Goal: Information Seeking & Learning: Check status

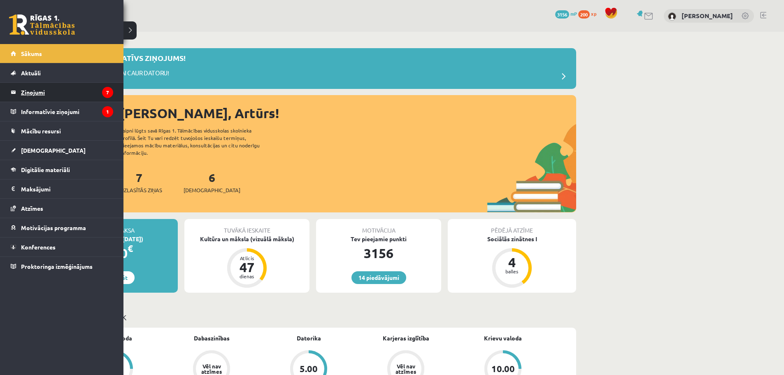
click at [41, 93] on legend "Ziņojumi 7" at bounding box center [67, 92] width 92 height 19
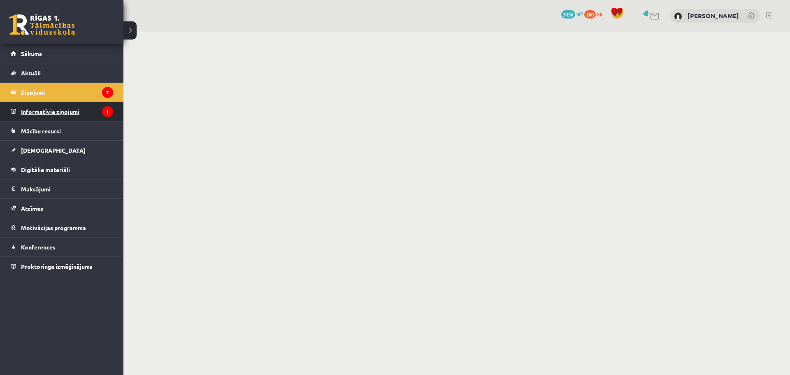
click at [67, 108] on legend "Informatīvie ziņojumi 1" at bounding box center [67, 111] width 92 height 19
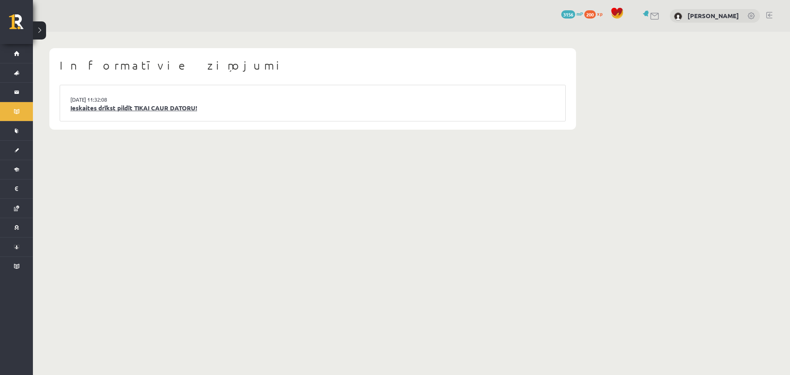
click at [181, 109] on link "Ieskaites drīkst pildīt TIKAI CAUR DATORU!" at bounding box center [312, 107] width 485 height 9
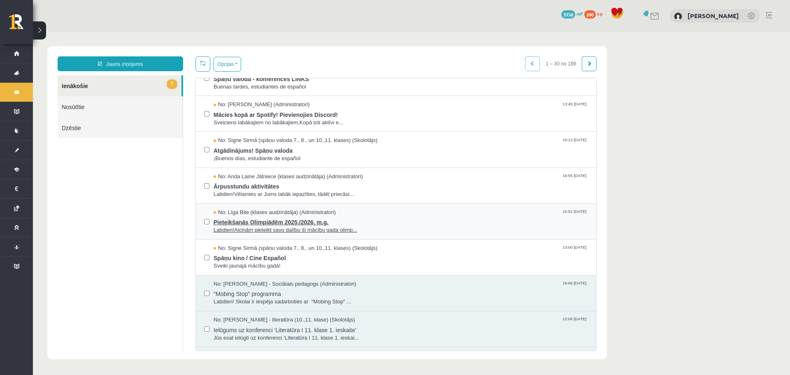
scroll to position [82, 0]
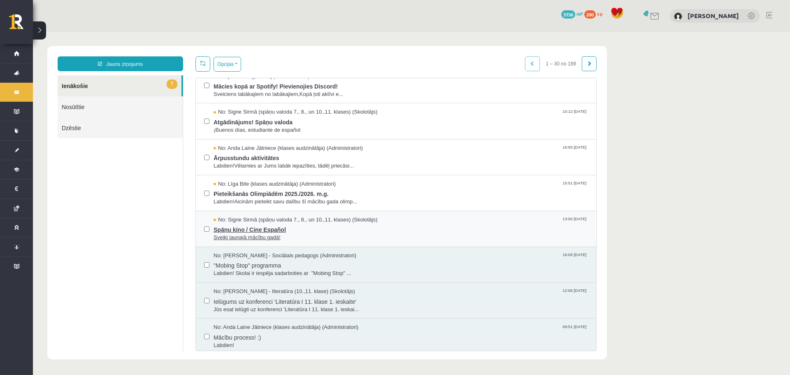
click at [279, 229] on span "Spāņu kino / Cine Español" at bounding box center [400, 228] width 374 height 10
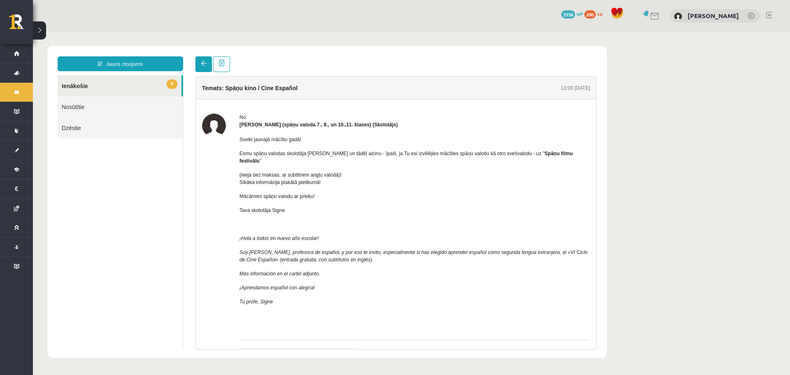
scroll to position [0, 0]
click at [202, 63] on span at bounding box center [204, 63] width 6 height 6
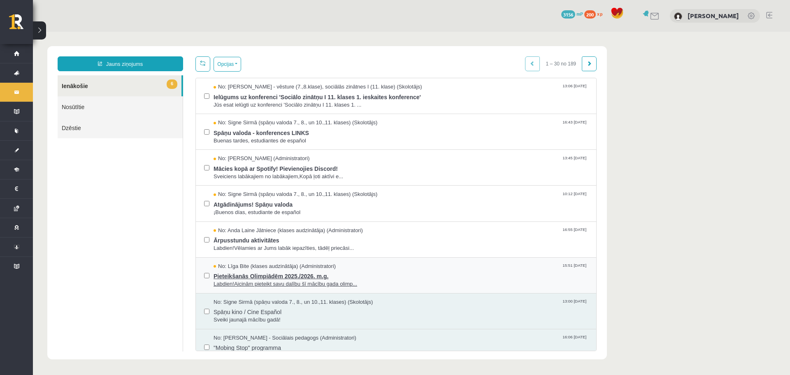
click at [258, 271] on span "Pieteikšanās Olimpiādēm 2025./2026. m.g." at bounding box center [400, 275] width 374 height 10
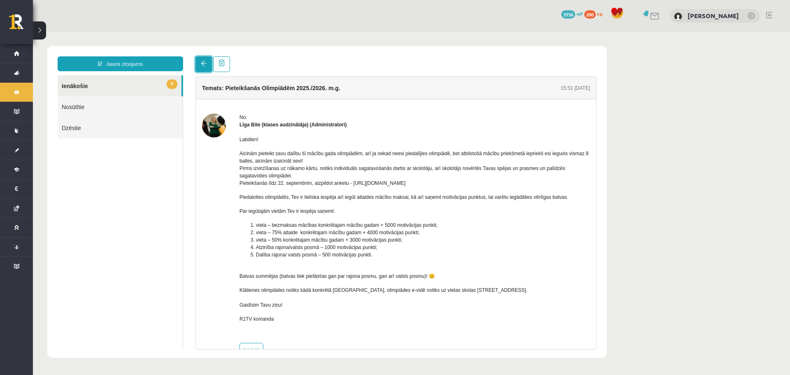
click at [202, 62] on span at bounding box center [204, 63] width 6 height 6
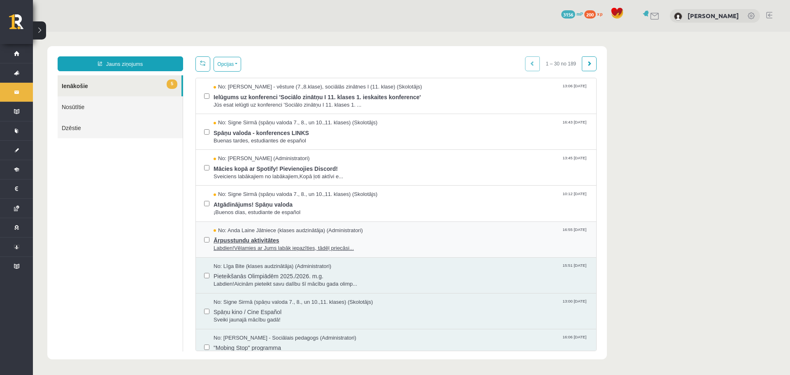
click at [280, 243] on span "Ārpusstundu aktivitātes" at bounding box center [400, 239] width 374 height 10
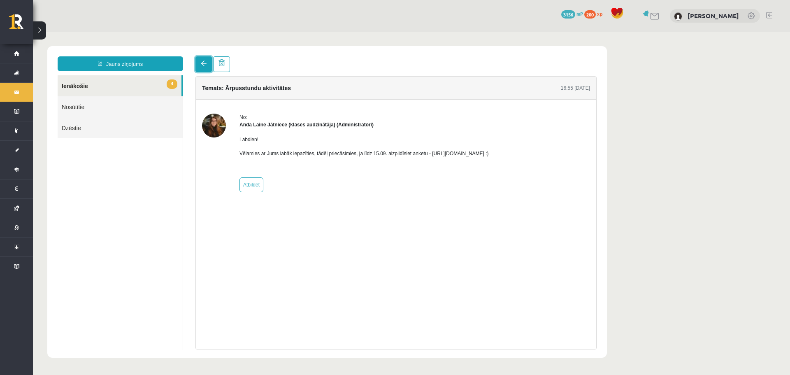
click at [205, 66] on span at bounding box center [204, 63] width 6 height 6
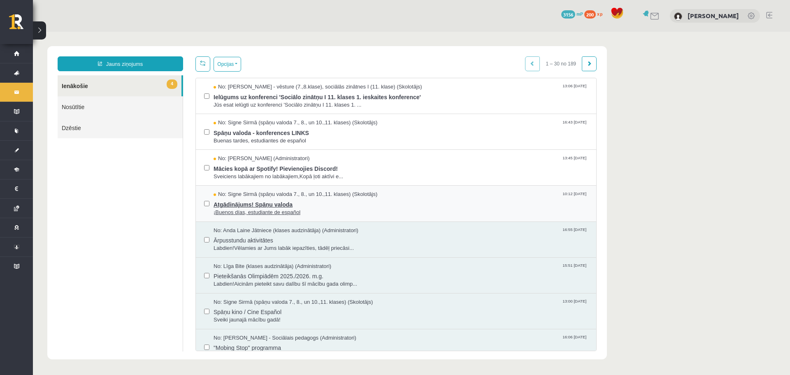
click at [265, 203] on span "Atgādinājums! Spāņu valoda" at bounding box center [400, 203] width 374 height 10
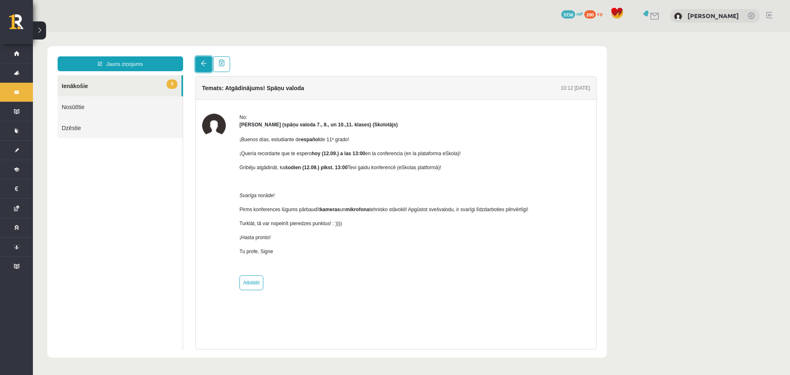
click at [199, 67] on link at bounding box center [203, 64] width 16 height 16
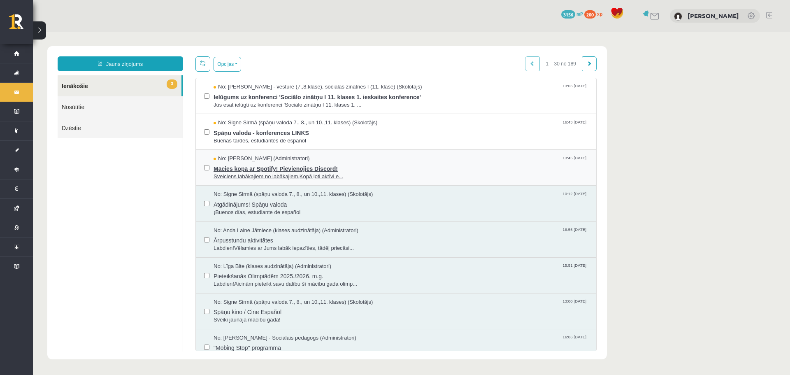
click at [286, 174] on span "Sveiciens labākajiem no labākajiem,Kopā ļoti aktīvi e..." at bounding box center [400, 177] width 374 height 8
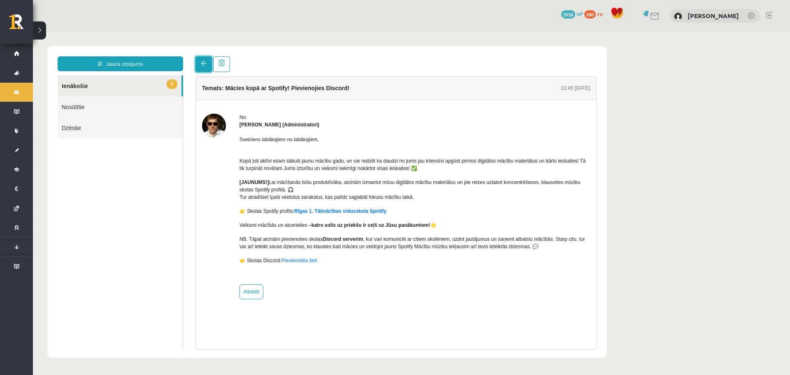
click at [204, 65] on span at bounding box center [204, 63] width 6 height 6
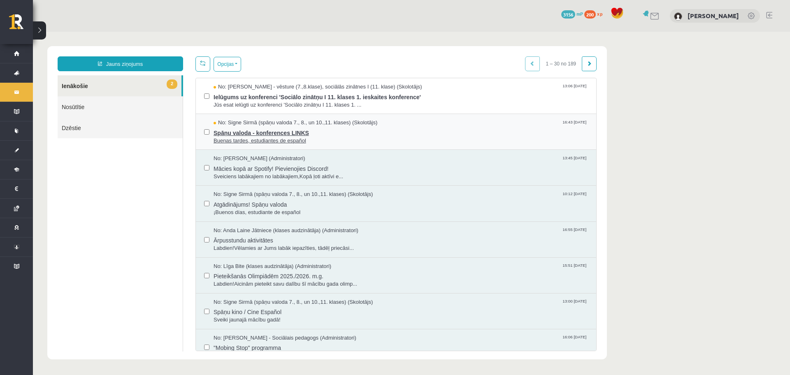
click at [276, 131] on span "Spāņu valoda - konferences LINKS" at bounding box center [400, 132] width 374 height 10
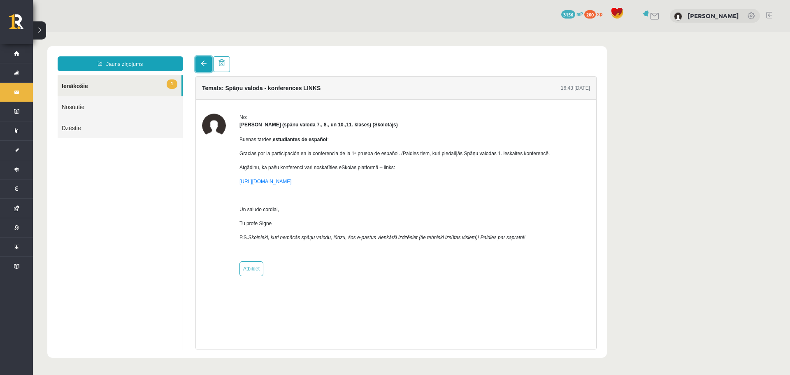
click at [206, 59] on link at bounding box center [203, 64] width 16 height 16
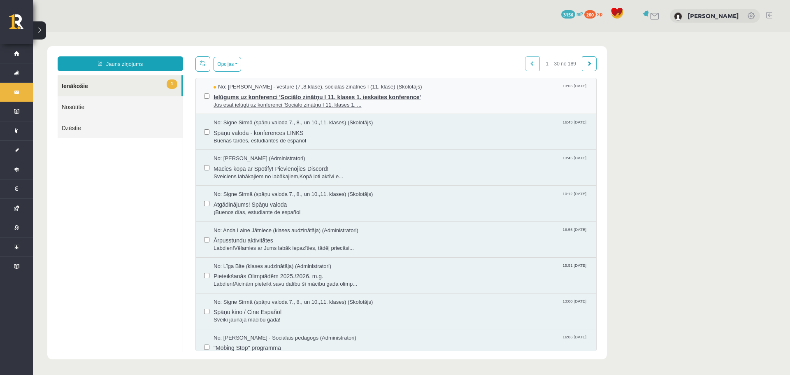
click at [250, 101] on span "Jūs esat ielūgti uz konferenci 'Sociālo zinātņu I 11. klases 1. ..." at bounding box center [400, 105] width 374 height 8
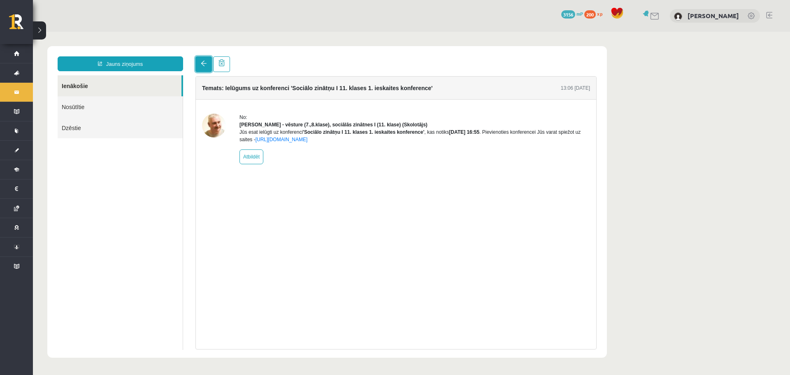
click at [203, 63] on span at bounding box center [204, 63] width 6 height 6
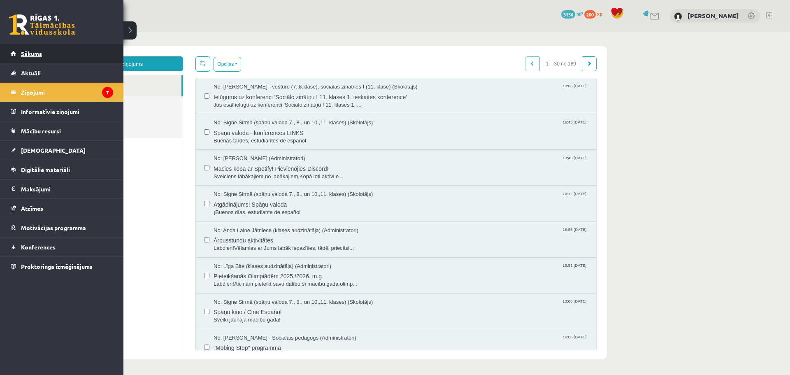
click at [21, 52] on link "Sākums" at bounding box center [62, 53] width 102 height 19
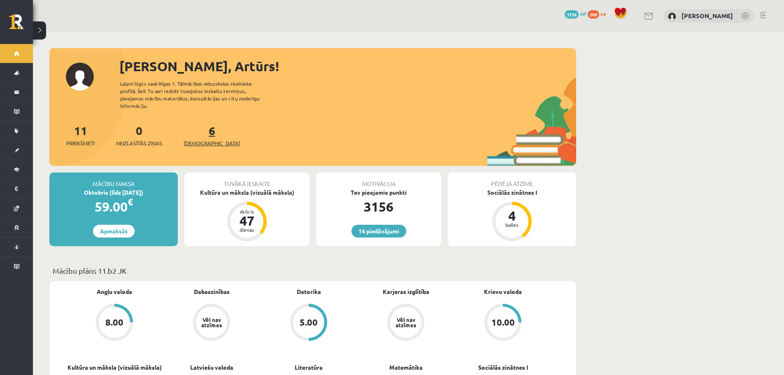
click at [195, 139] on span "[DEMOGRAPHIC_DATA]" at bounding box center [211, 143] width 57 height 8
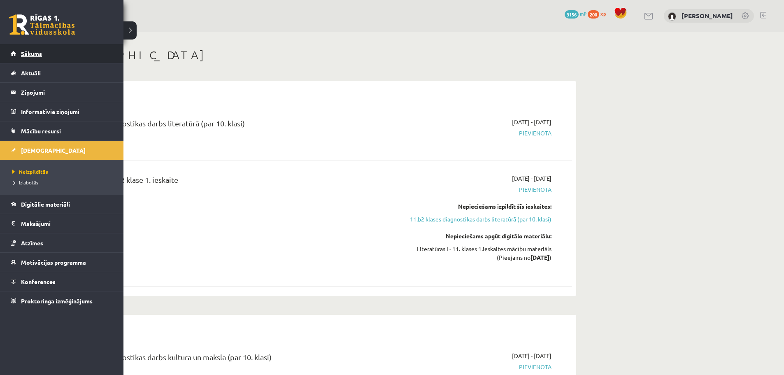
click at [30, 55] on span "Sākums" at bounding box center [31, 53] width 21 height 7
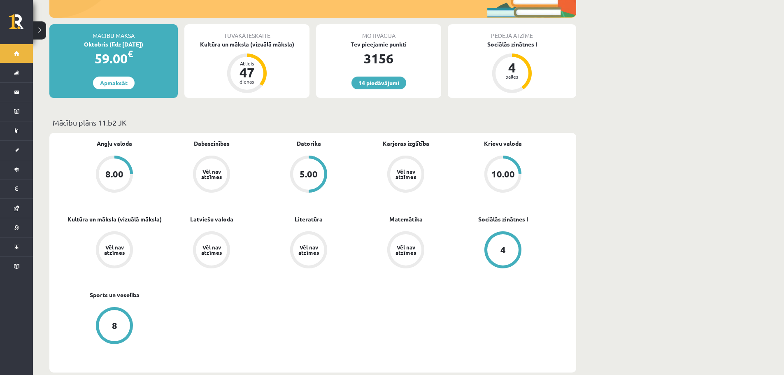
scroll to position [165, 0]
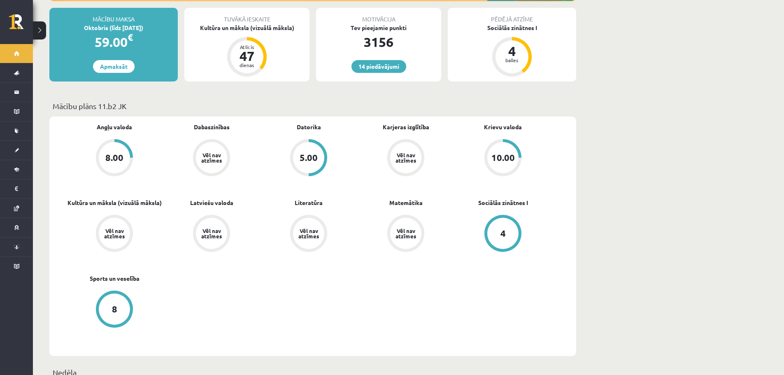
click at [498, 153] on div "10.00" at bounding box center [502, 157] width 23 height 9
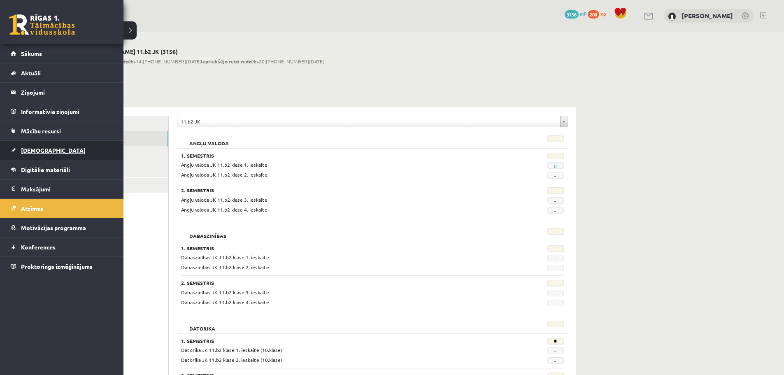
click at [34, 149] on span "[DEMOGRAPHIC_DATA]" at bounding box center [53, 149] width 65 height 7
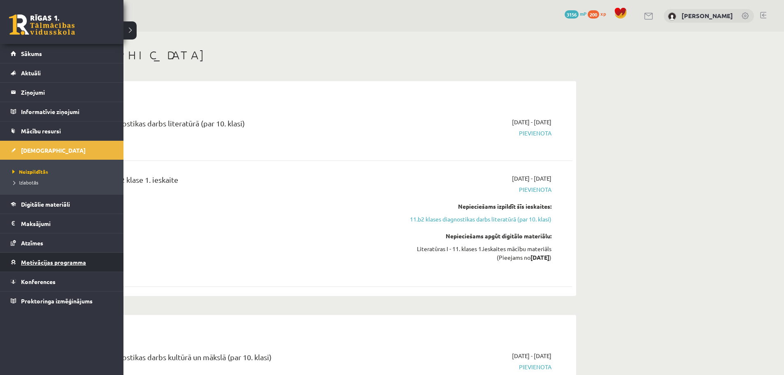
click at [32, 262] on span "Motivācijas programma" at bounding box center [53, 261] width 65 height 7
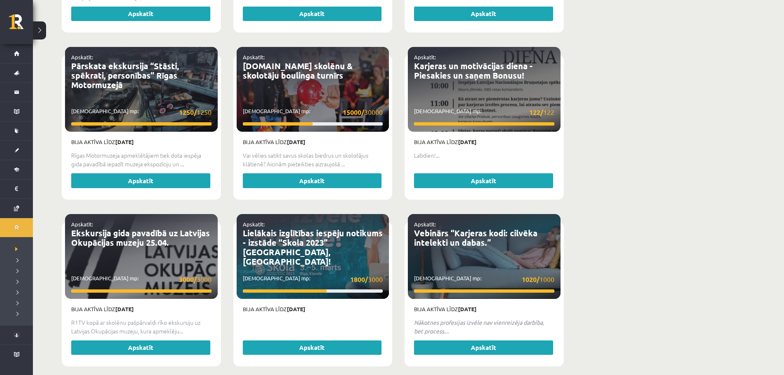
scroll to position [1504, 0]
